Goal: Information Seeking & Learning: Learn about a topic

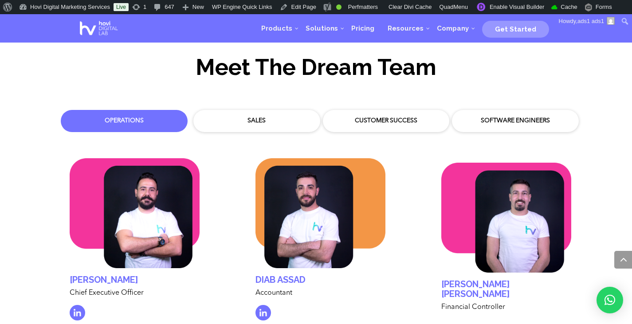
scroll to position [2507, 0]
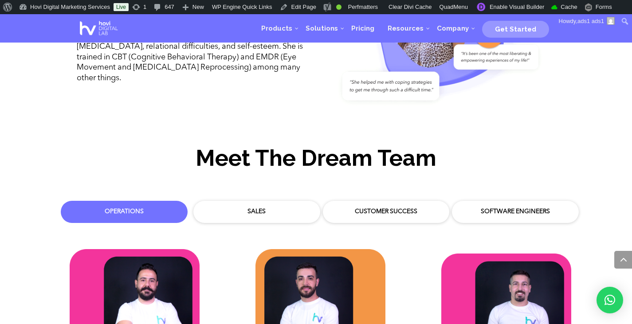
click at [393, 208] on div "Customer Success" at bounding box center [387, 212] width 114 height 9
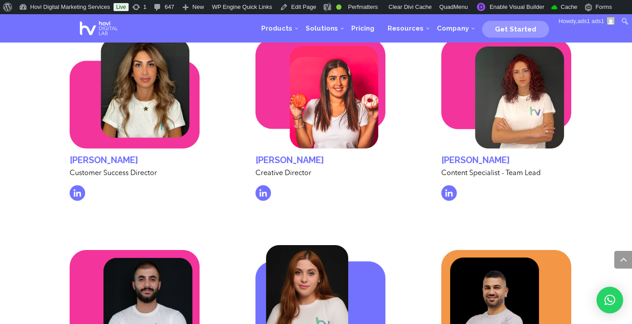
scroll to position [2709, 0]
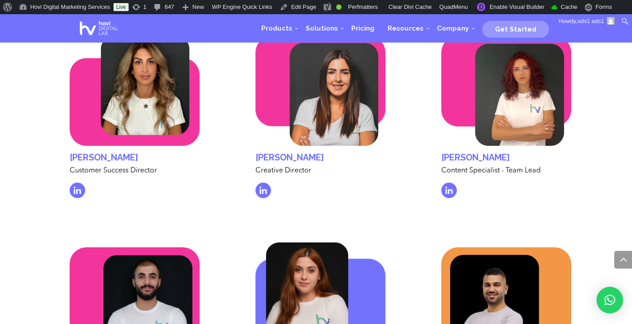
click at [114, 167] on p "Customer Success Director" at bounding box center [135, 175] width 130 height 16
copy div "Customer Success Director"
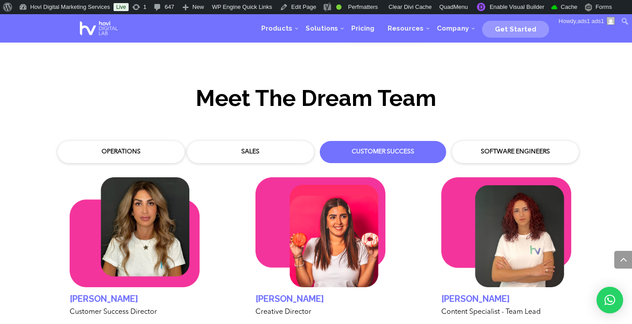
scroll to position [2567, 0]
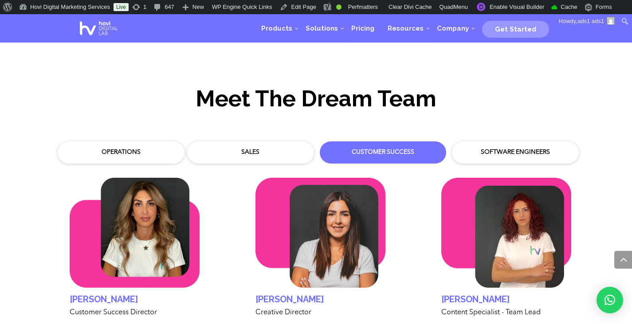
click at [130, 148] on div "Operations" at bounding box center [121, 152] width 114 height 9
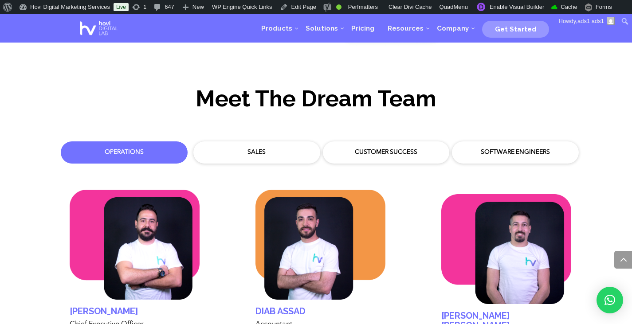
click at [393, 148] on div "Customer Success" at bounding box center [387, 152] width 114 height 9
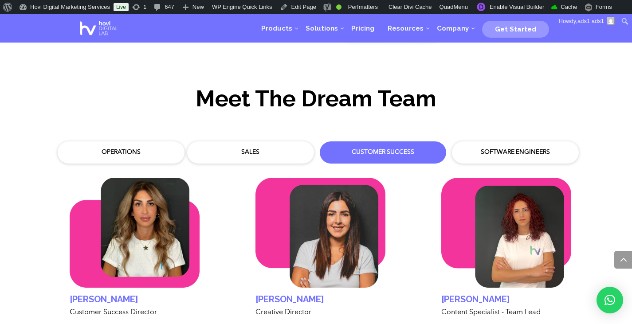
click at [137, 148] on div "Operations" at bounding box center [121, 152] width 114 height 9
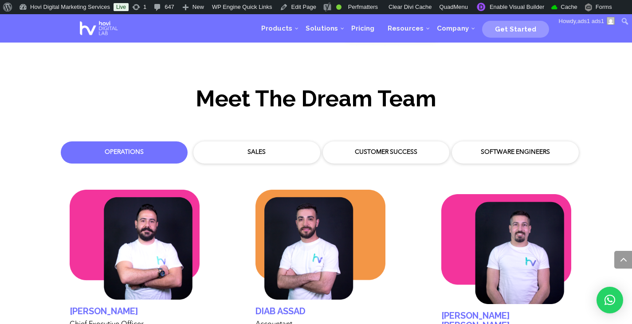
click at [382, 150] on div "Customer Success" at bounding box center [387, 152] width 118 height 13
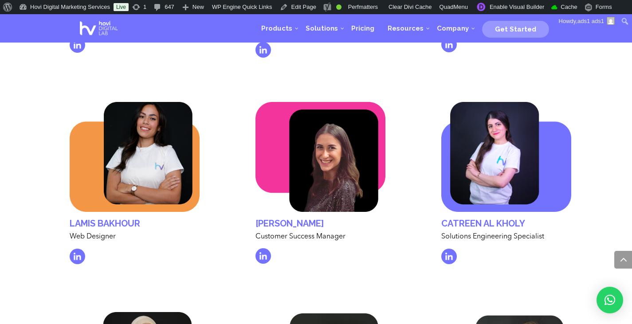
scroll to position [3064, 0]
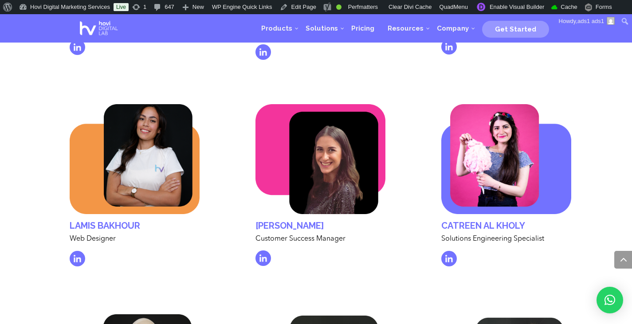
click at [580, 222] on div "Catreen al kholy Solutions Engineering Specialist" at bounding box center [506, 191] width 157 height 200
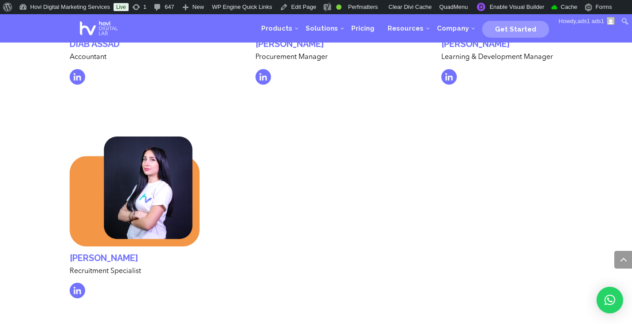
scroll to position [3053, 0]
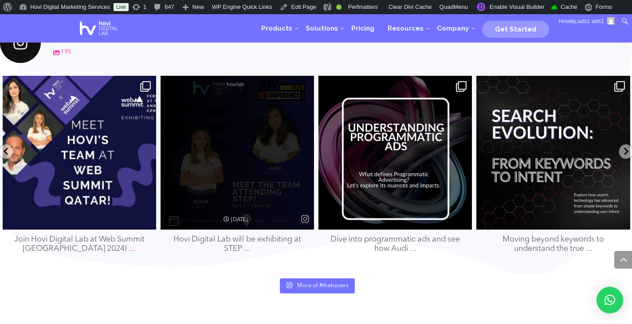
scroll to position [4122, 0]
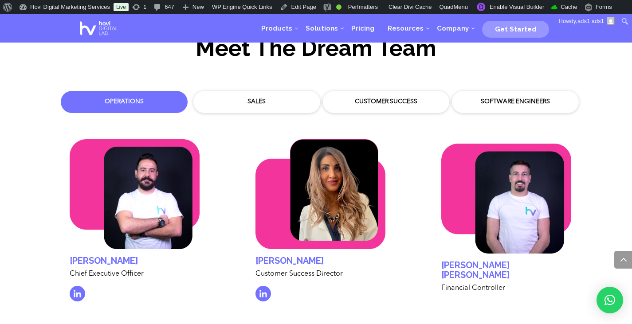
scroll to position [2617, 0]
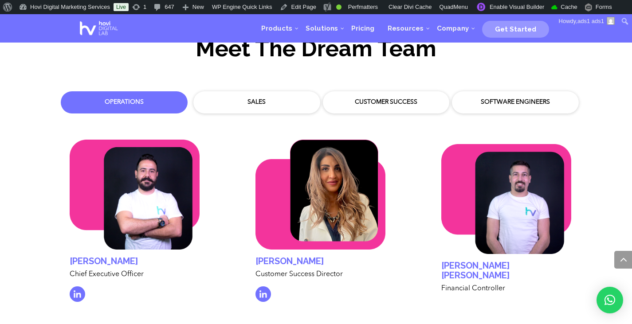
click at [377, 98] on div "Customer Success" at bounding box center [387, 102] width 114 height 9
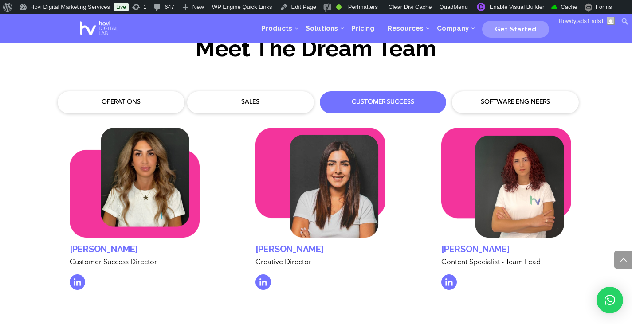
click at [488, 98] on div "Software Engineers" at bounding box center [516, 102] width 114 height 9
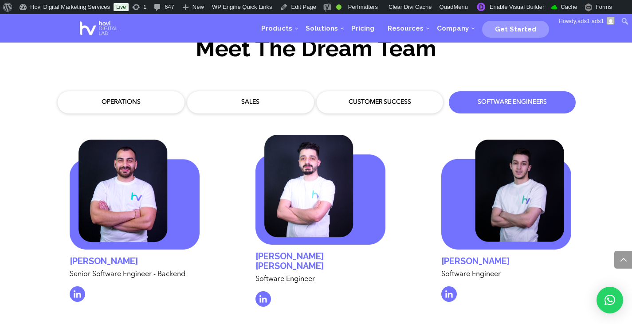
click at [281, 99] on div "Sales" at bounding box center [251, 102] width 118 height 13
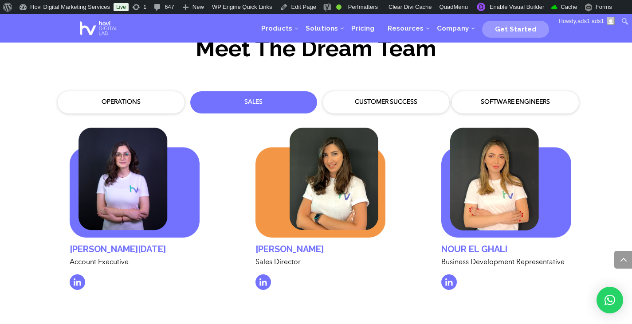
click at [151, 98] on div "Operations" at bounding box center [121, 102] width 114 height 9
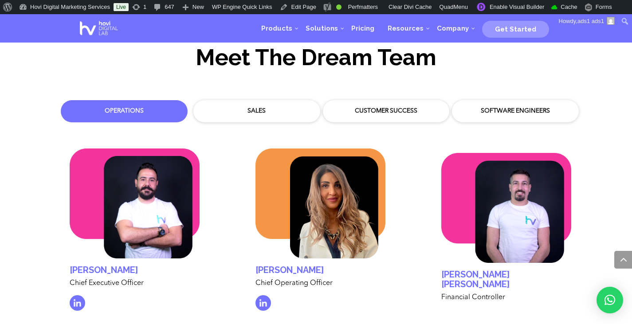
scroll to position [2546, 0]
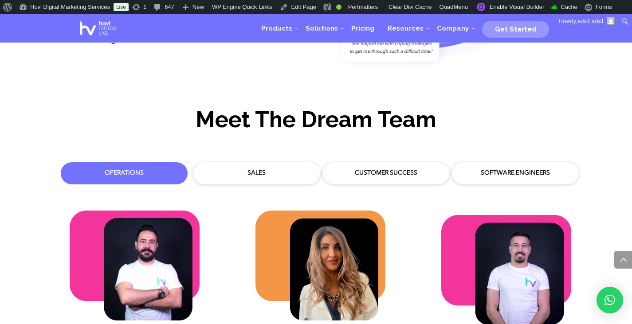
click at [256, 169] on div "Sales" at bounding box center [257, 173] width 114 height 9
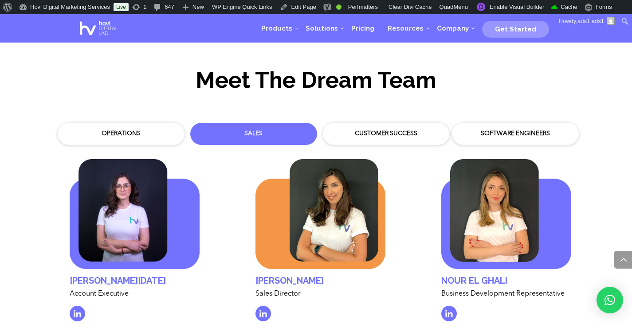
scroll to position [2582, 0]
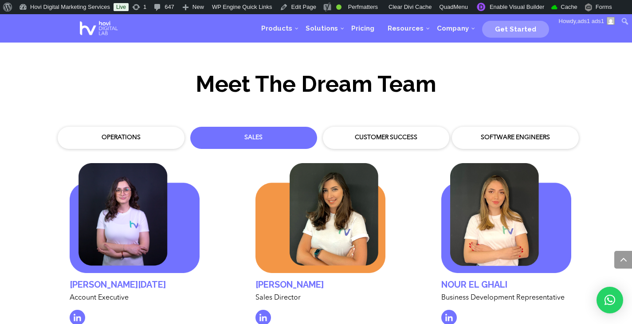
click at [387, 134] on div "Customer Success" at bounding box center [387, 138] width 114 height 9
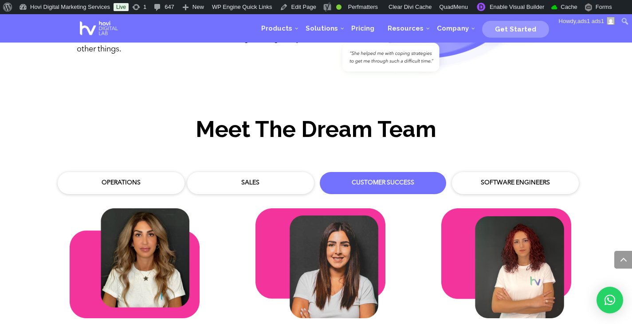
scroll to position [2530, 0]
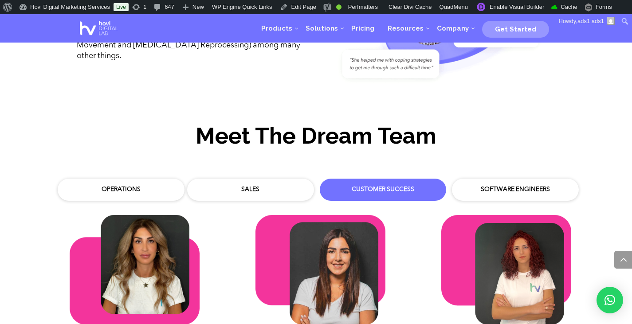
click at [505, 186] on div "Software Engineers" at bounding box center [516, 190] width 114 height 9
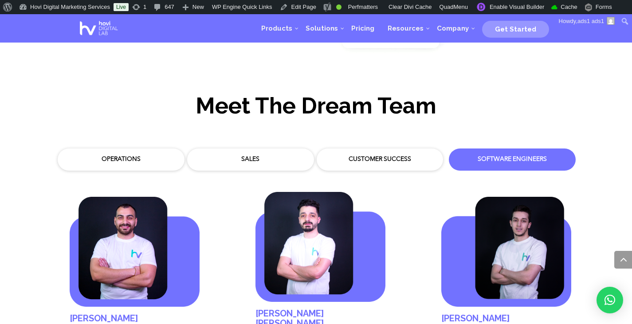
scroll to position [2564, 0]
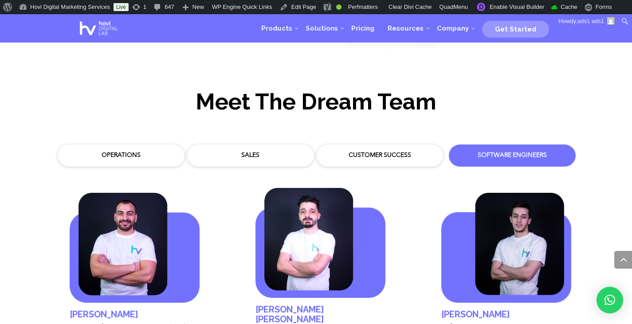
click at [407, 151] on div "Customer Success" at bounding box center [381, 155] width 114 height 9
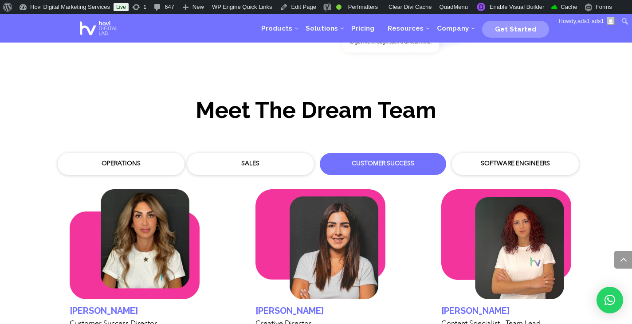
scroll to position [2554, 0]
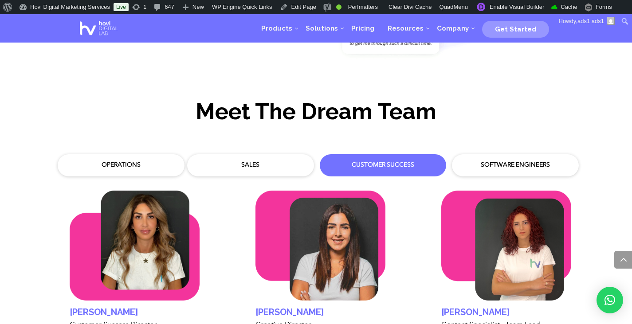
click at [206, 161] on div "Sales" at bounding box center [251, 165] width 114 height 9
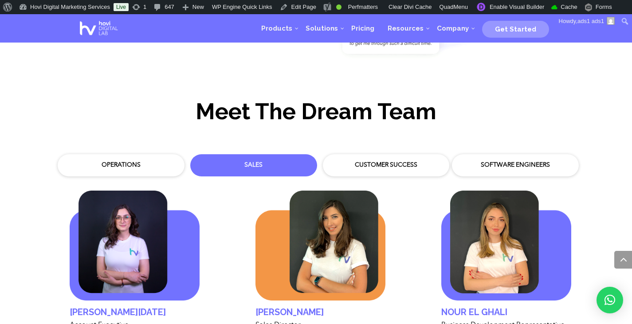
click at [170, 159] on div "Operations" at bounding box center [121, 165] width 118 height 13
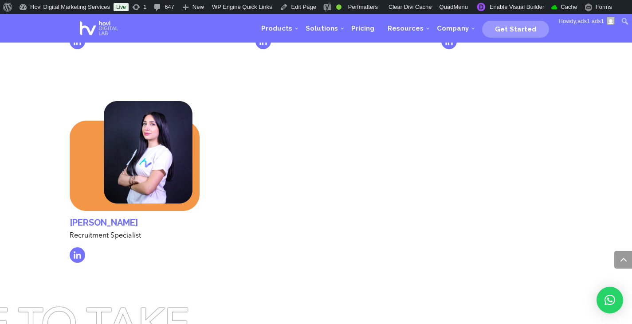
scroll to position [3087, 0]
